Goal: Information Seeking & Learning: Learn about a topic

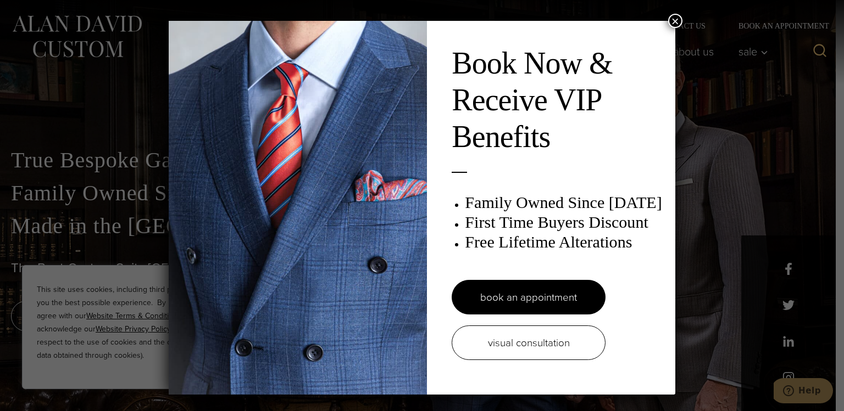
click at [675, 21] on button "×" at bounding box center [675, 21] width 14 height 14
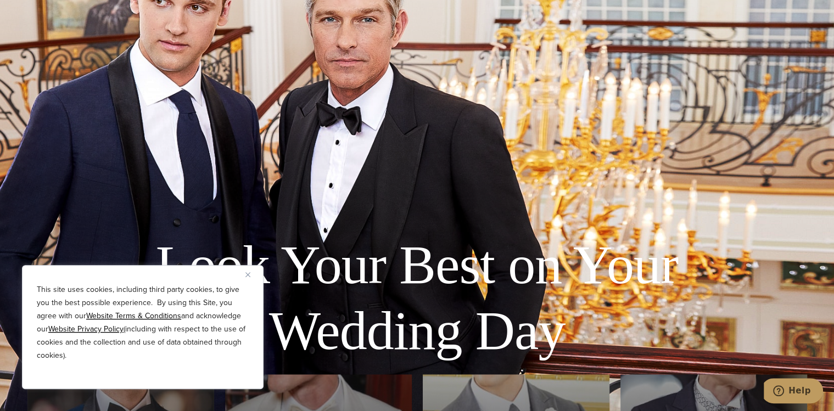
scroll to position [2428, 0]
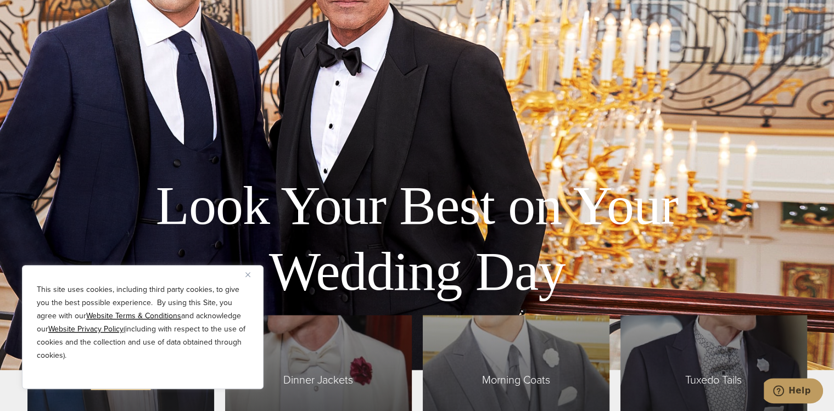
click at [246, 275] on img "Close" at bounding box center [248, 274] width 5 height 5
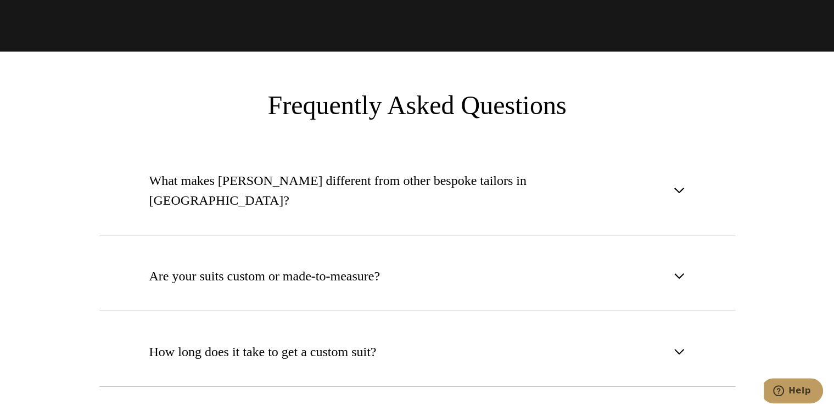
scroll to position [4030, 0]
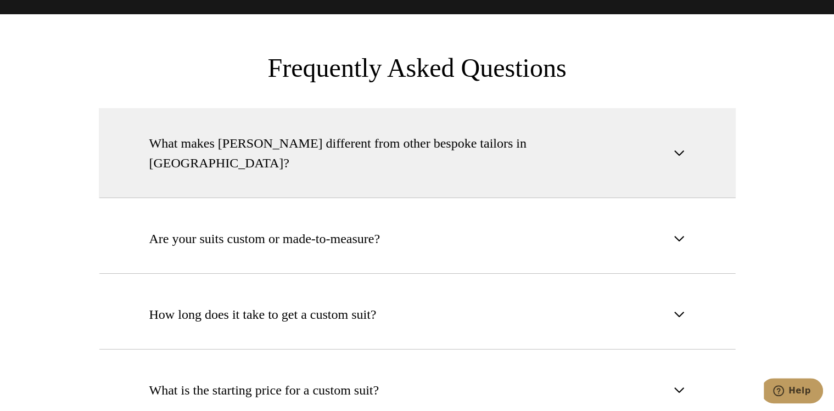
click at [685, 147] on span "button" at bounding box center [679, 153] width 13 height 13
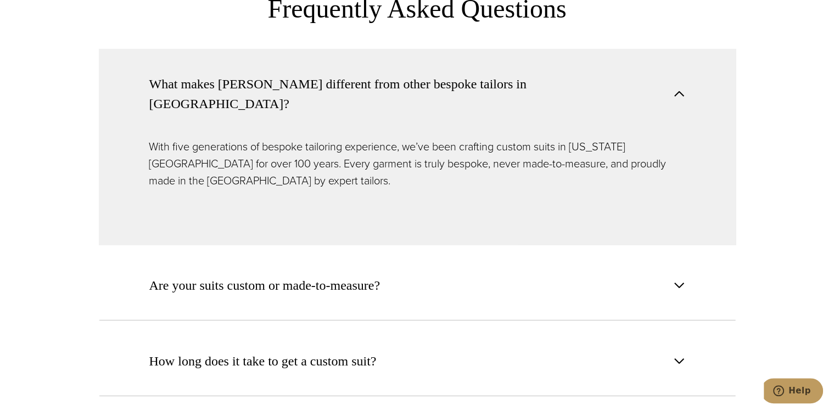
scroll to position [4149, 0]
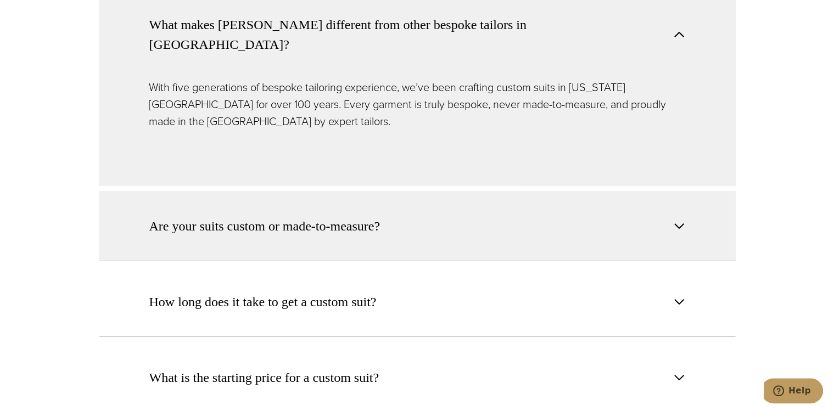
click at [694, 200] on button "Are your suits custom or made-to-measure?" at bounding box center [417, 226] width 637 height 70
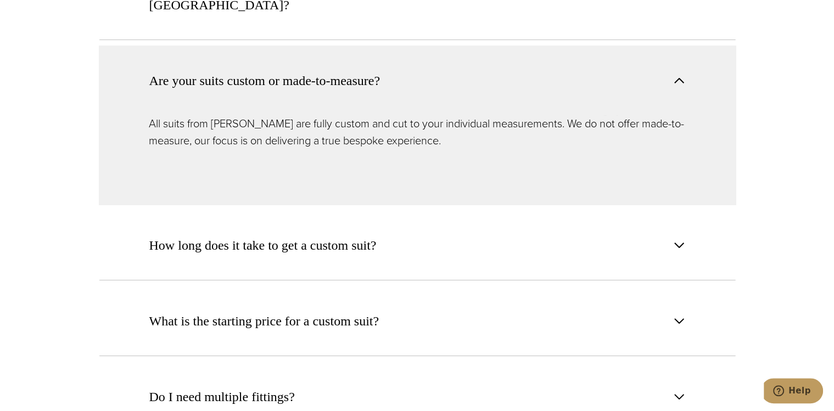
scroll to position [4208, 0]
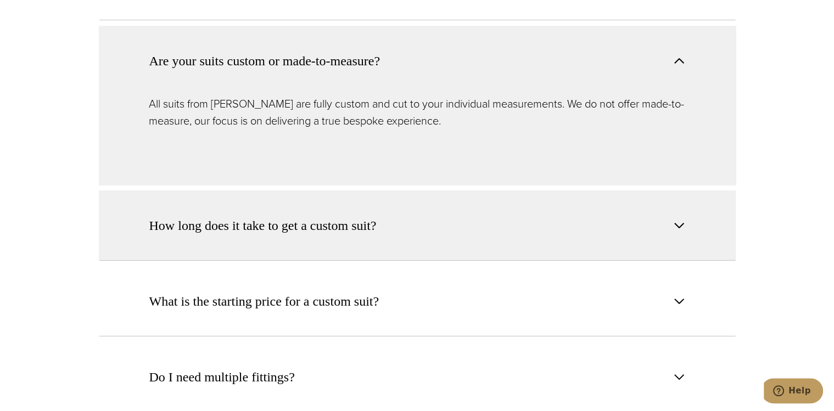
click at [690, 191] on button "How long does it take to get a custom suit?" at bounding box center [417, 226] width 637 height 70
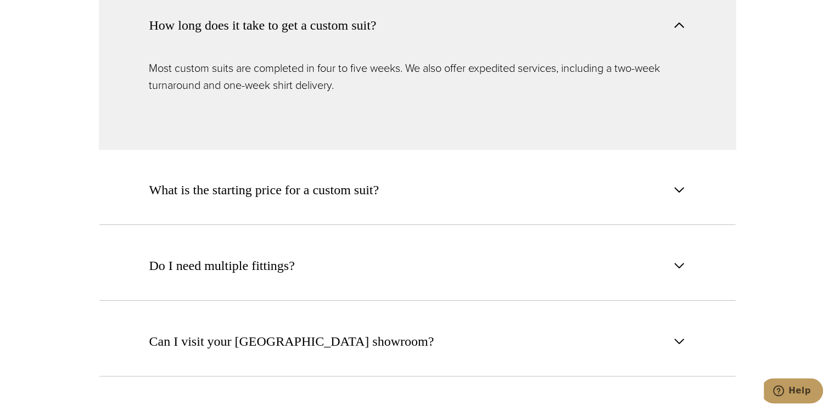
scroll to position [4327, 0]
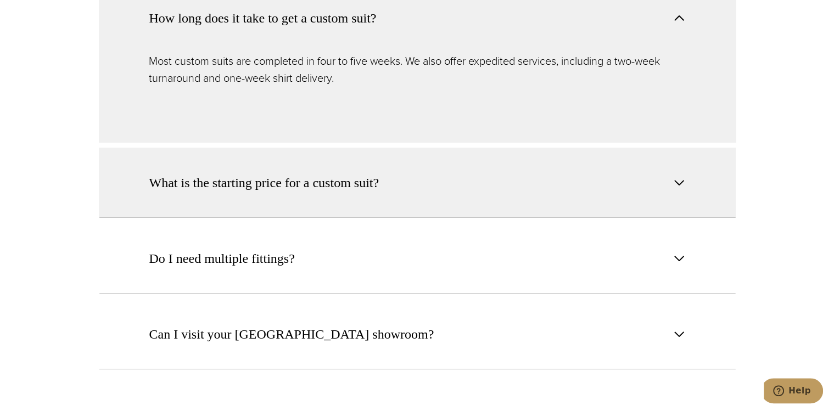
click at [688, 156] on button "What is the starting price for a custom suit?" at bounding box center [417, 183] width 637 height 70
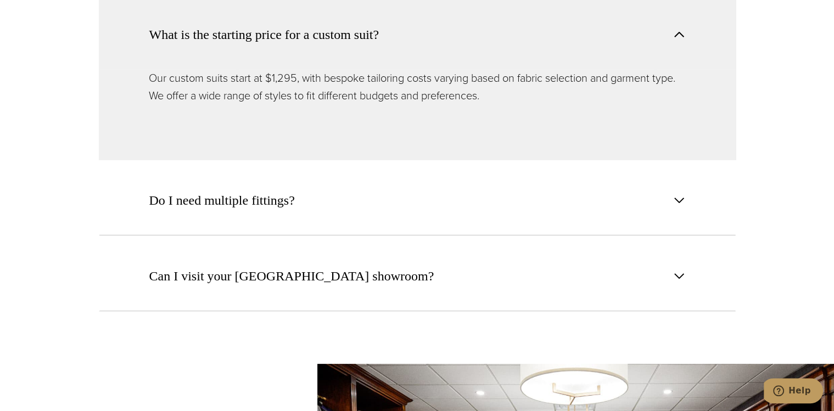
scroll to position [4446, 0]
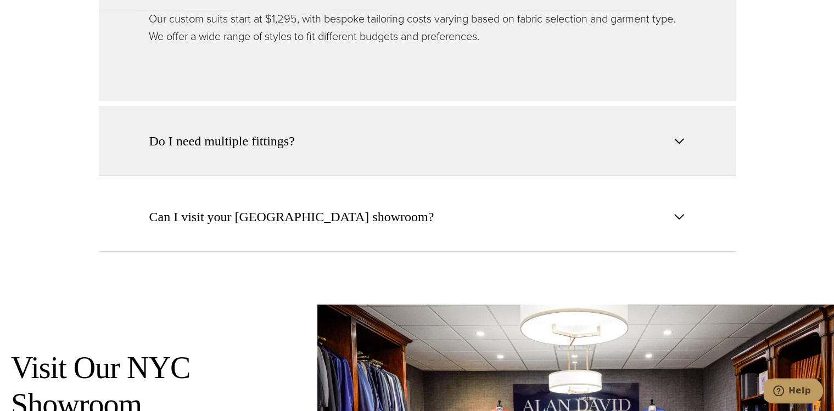
click at [664, 106] on button "Do I need multiple fittings?" at bounding box center [417, 141] width 637 height 70
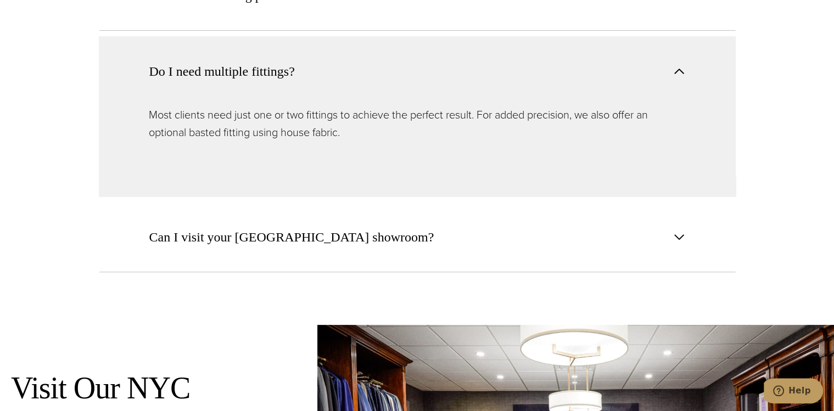
scroll to position [4421, 0]
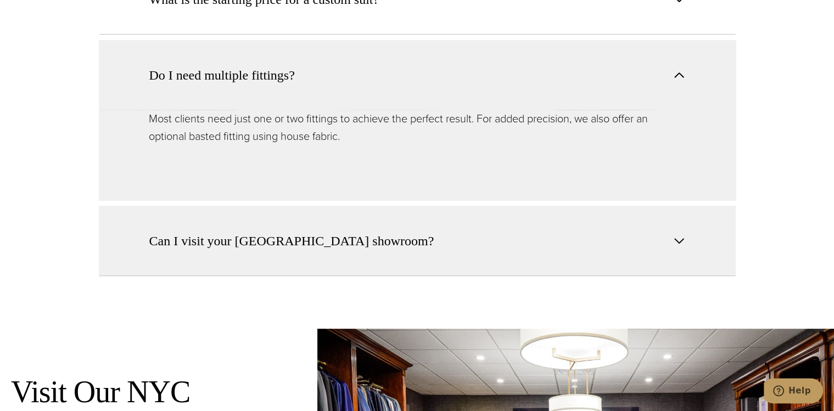
click at [682, 235] on span "button" at bounding box center [679, 241] width 13 height 13
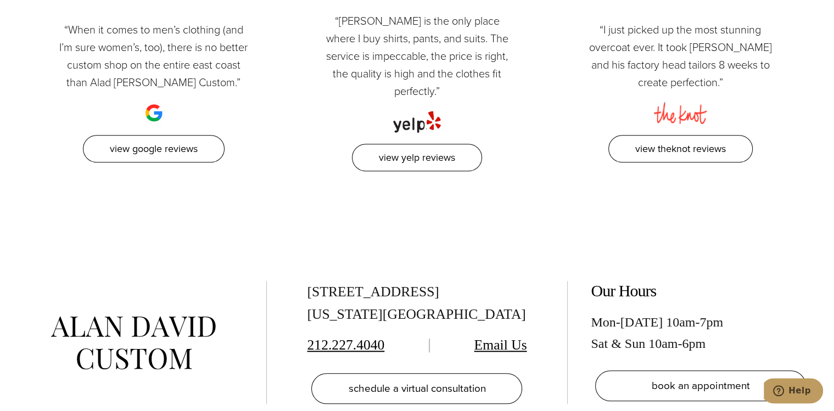
scroll to position [5193, 0]
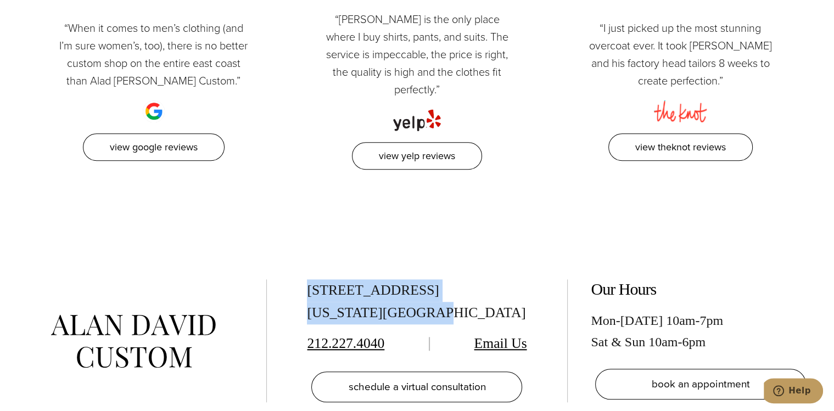
drag, startPoint x: 310, startPoint y: 230, endPoint x: 423, endPoint y: 259, distance: 116.2
click at [430, 280] on div "[STREET_ADDRESS][US_STATE]" at bounding box center [417, 302] width 220 height 45
copy div "[STREET_ADDRESS][US_STATE]"
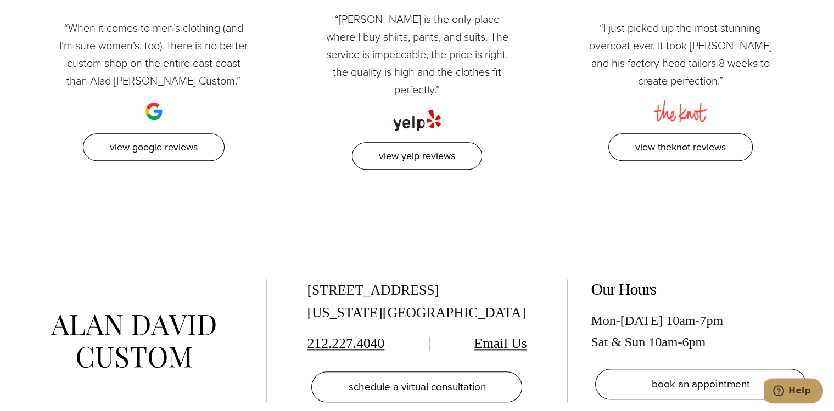
click at [767, 244] on div "[STREET_ADDRESS][US_STATE] 212.227.4040 Email Us schedule a virtual consultatio…" at bounding box center [417, 342] width 834 height 197
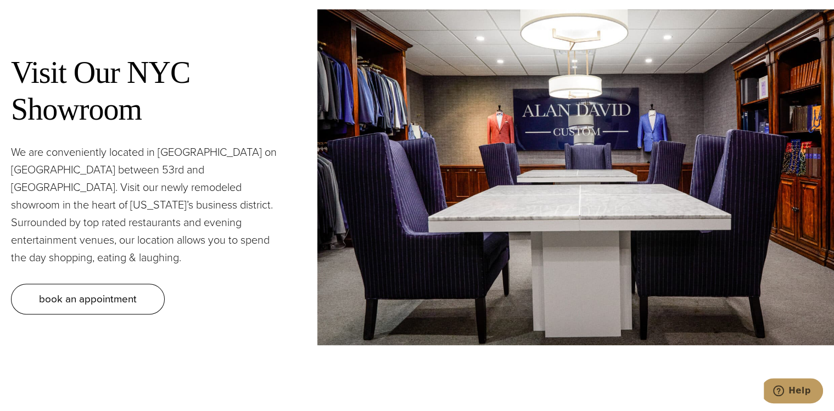
scroll to position [4718, 0]
